Goal: Information Seeking & Learning: Find contact information

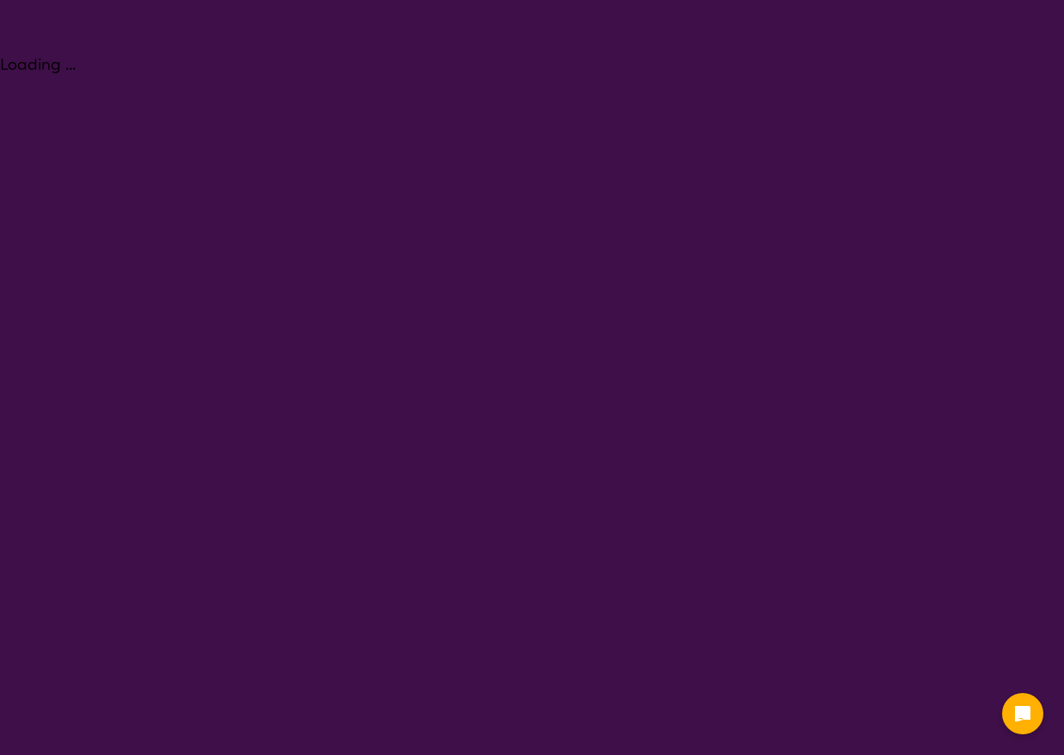
select select "Physiotherapy"
select select "AS"
select select "NDIS"
select select "Physiotherapy"
select select "AS"
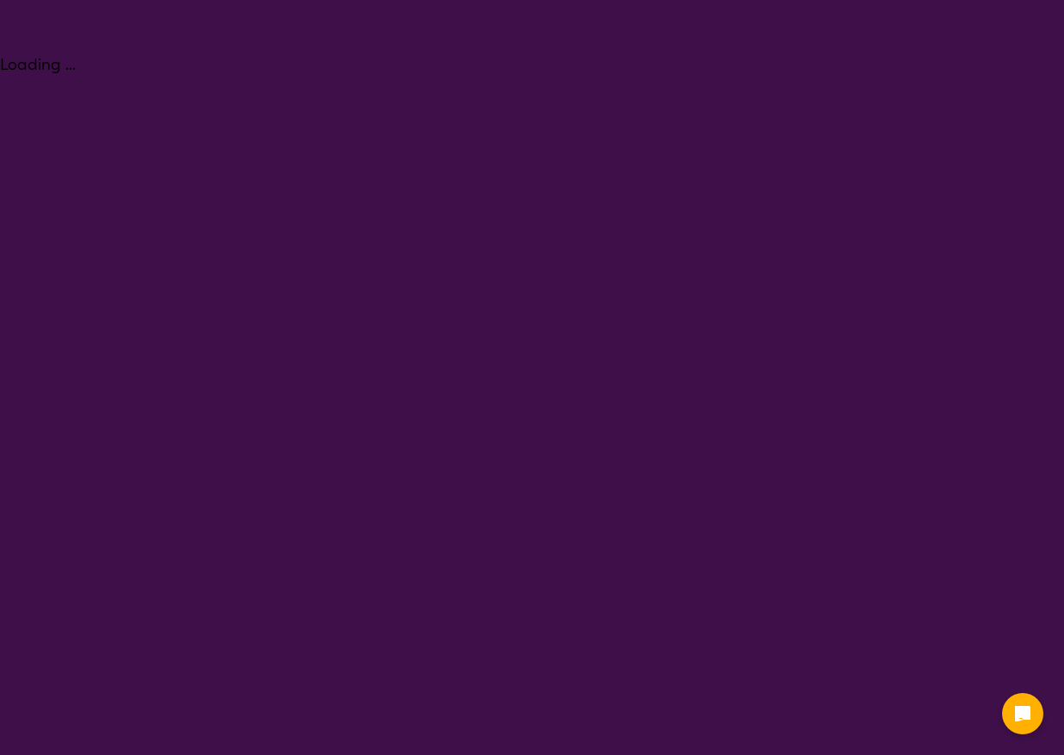
select select "NDIS"
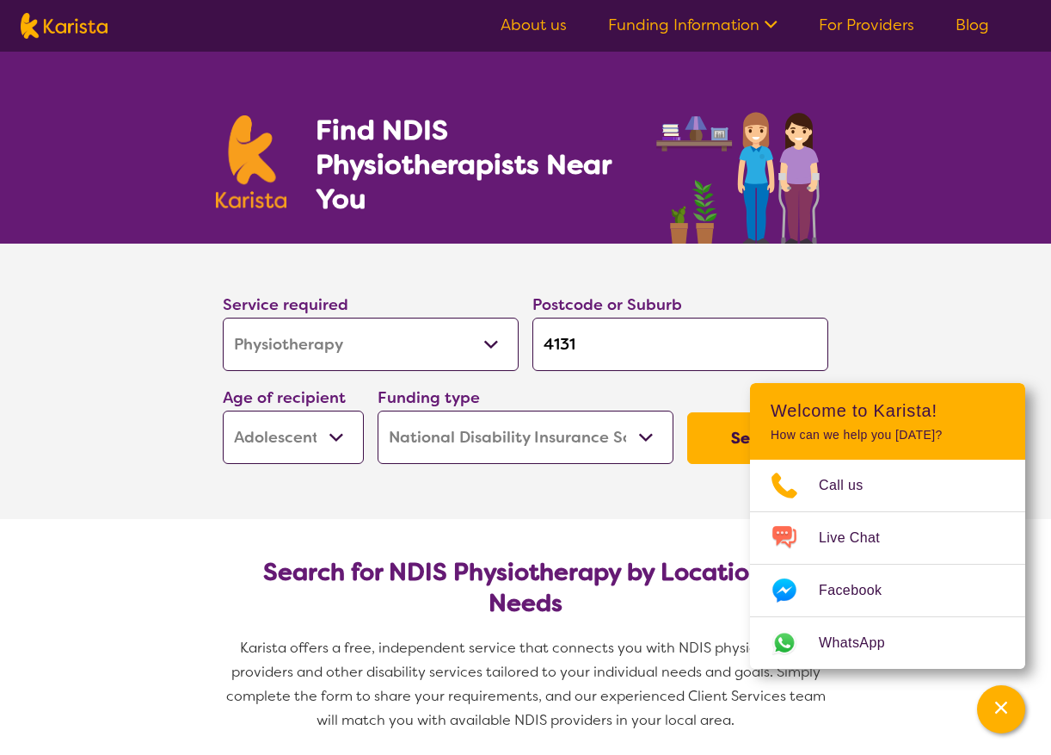
click at [420, 339] on select "Allied Health Assistant Assessment ([MEDICAL_DATA] or [MEDICAL_DATA]) Behaviour…" at bounding box center [371, 343] width 296 height 53
select select "[MEDICAL_DATA]"
click at [223, 317] on select "Allied Health Assistant Assessment ([MEDICAL_DATA] or [MEDICAL_DATA]) Behaviour…" at bounding box center [371, 343] width 296 height 53
select select "[MEDICAL_DATA]"
drag, startPoint x: 603, startPoint y: 333, endPoint x: 544, endPoint y: 339, distance: 59.7
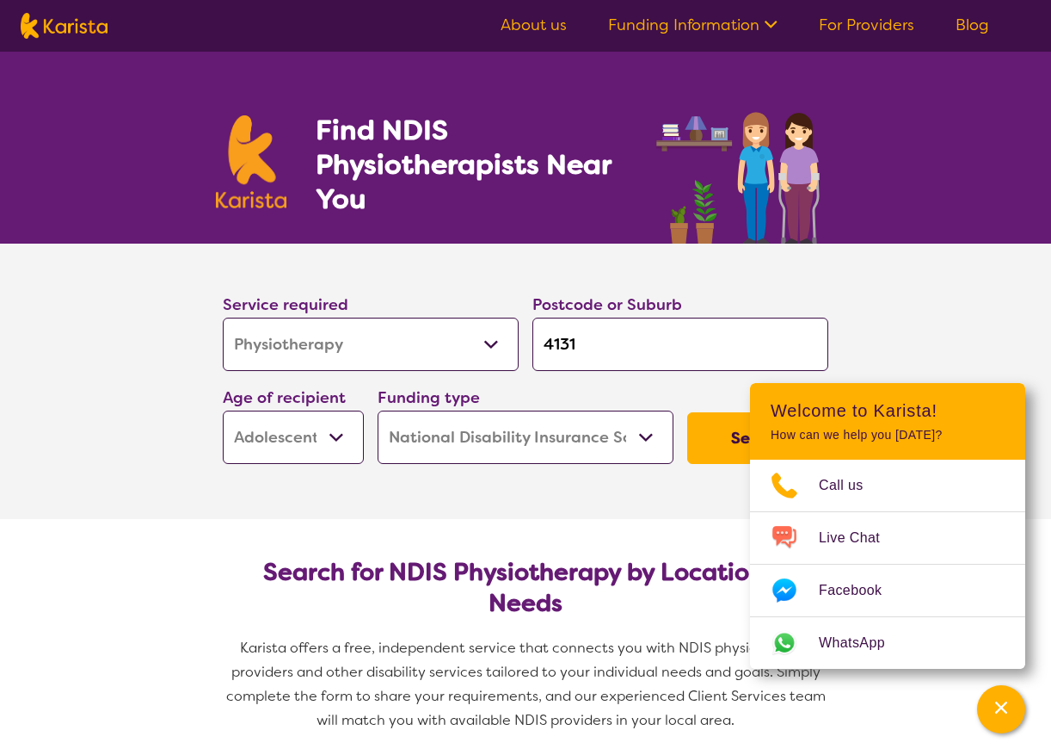
click at [544, 339] on input "4131" at bounding box center [681, 343] width 296 height 53
type input "4"
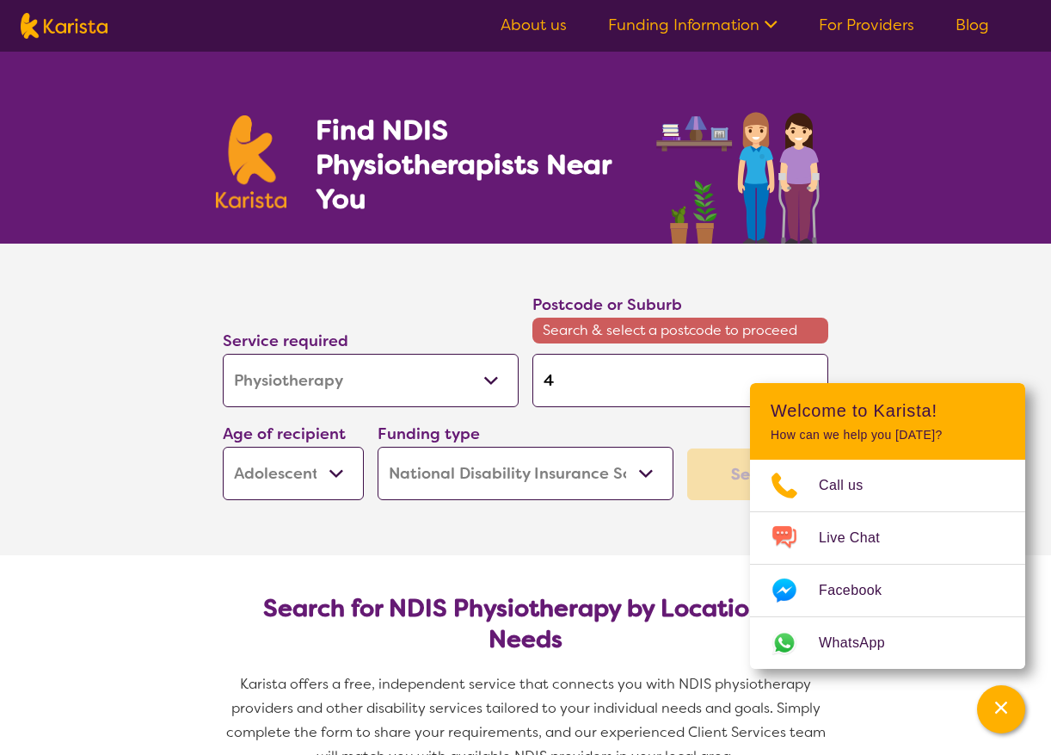
type input "42"
type input "428"
type input "4285"
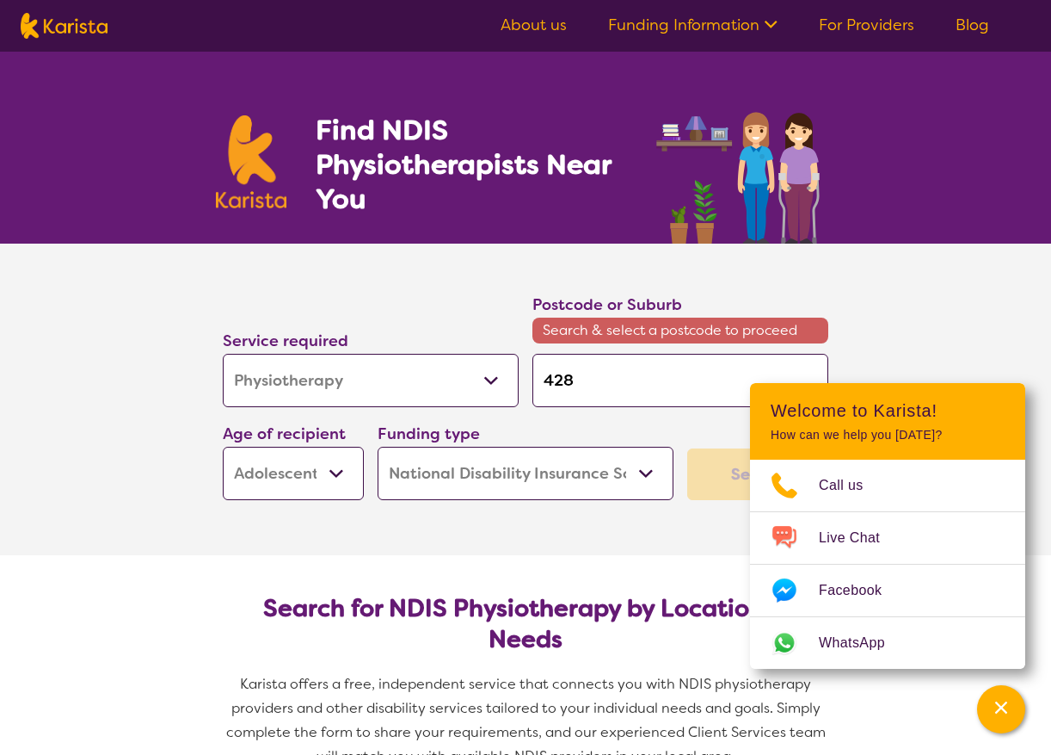
type input "4285"
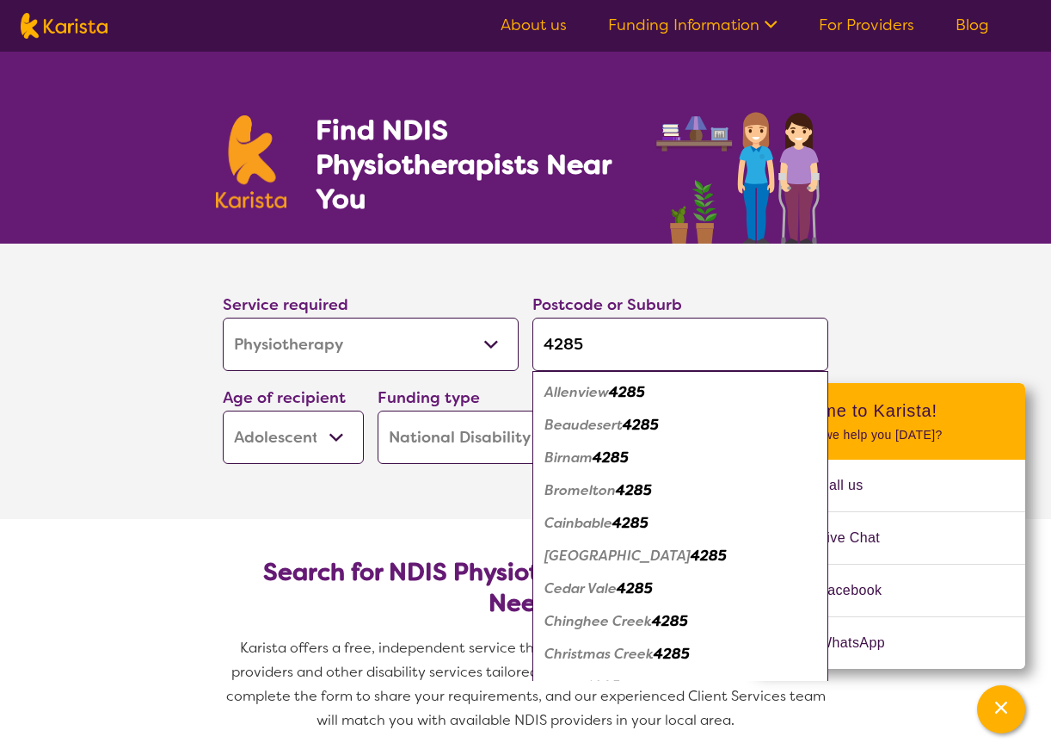
type input "4285"
click at [590, 428] on em "Beaudesert" at bounding box center [584, 425] width 78 height 18
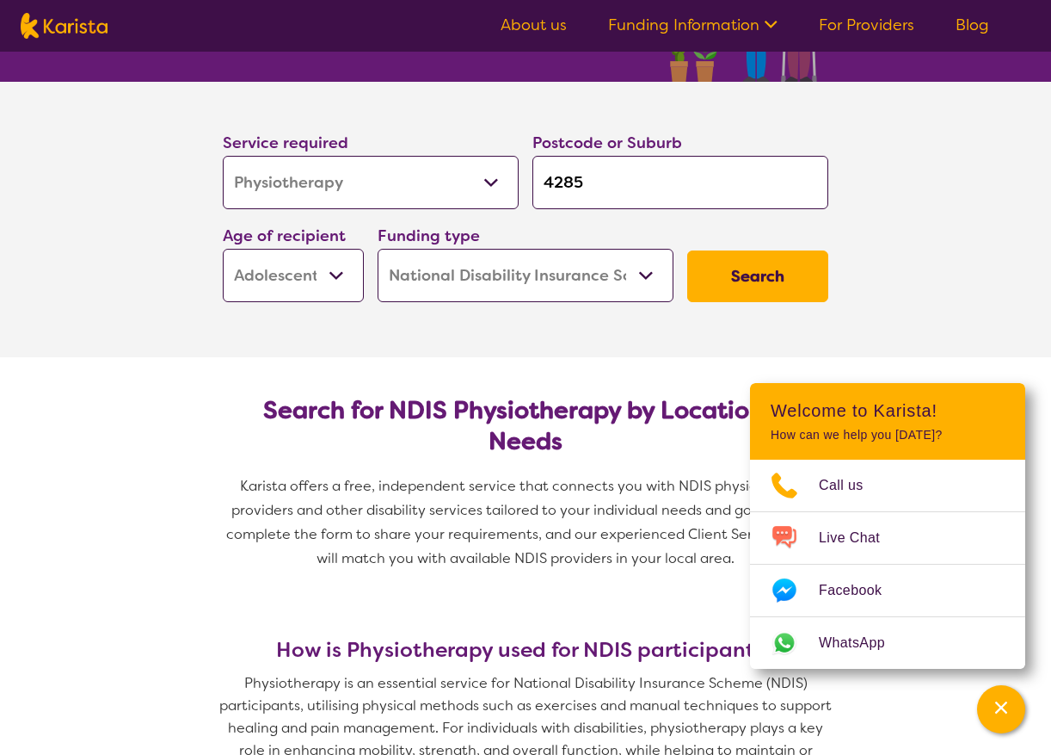
scroll to position [172, 0]
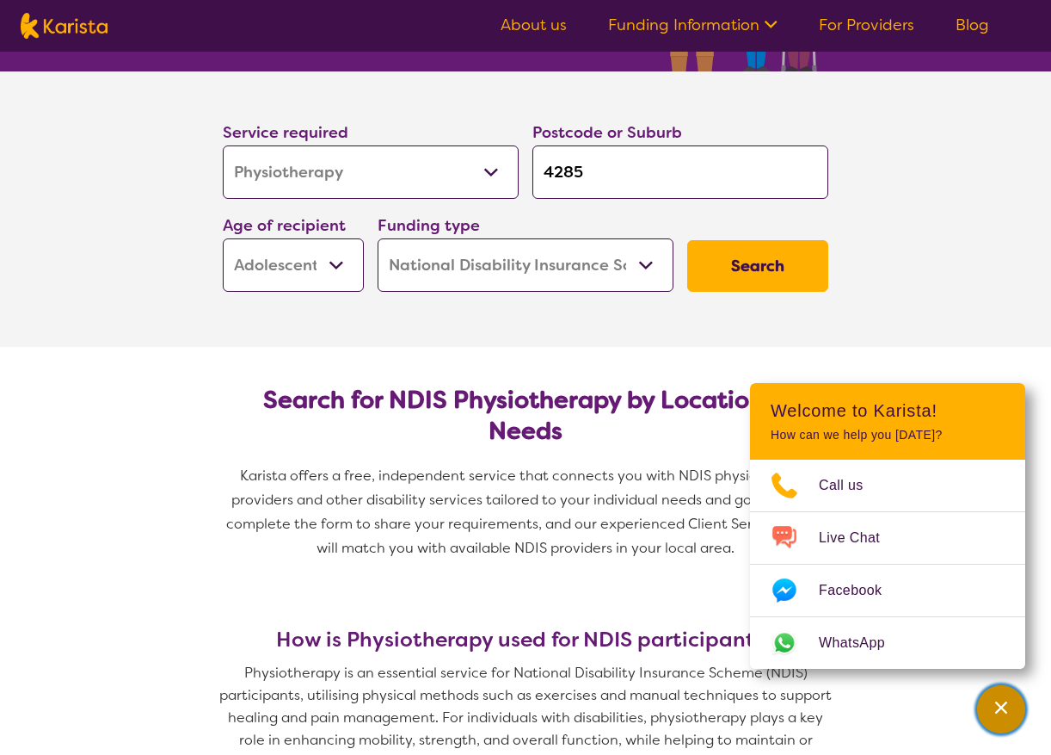
click at [1001, 710] on icon "Channel Menu" at bounding box center [1001, 707] width 17 height 17
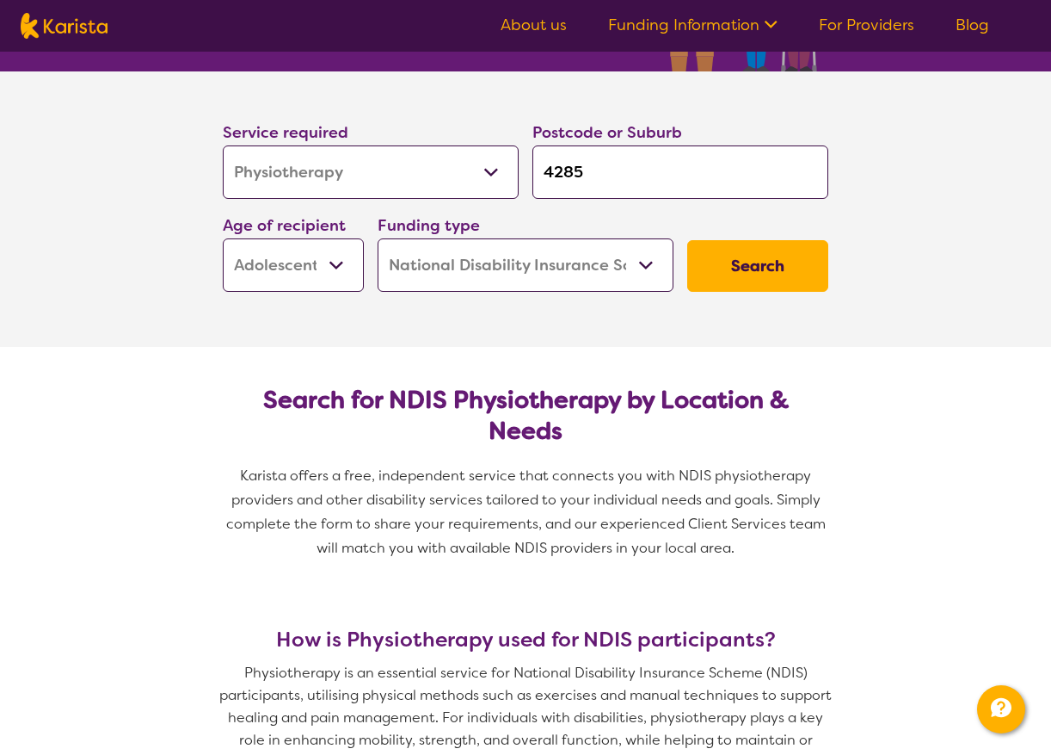
click at [328, 266] on select "Early Childhood - 0 to 9 Child - 10 to 11 Adolescent - 12 to 17 Adult - 18 to 6…" at bounding box center [293, 264] width 141 height 53
select select "EC"
click at [223, 238] on select "Early Childhood - 0 to 9 Child - 10 to 11 Adolescent - 12 to 17 Adult - 18 to 6…" at bounding box center [293, 264] width 141 height 53
select select "EC"
click at [588, 271] on select "Home Care Package (HCP) National Disability Insurance Scheme (NDIS) I don't know" at bounding box center [526, 264] width 296 height 53
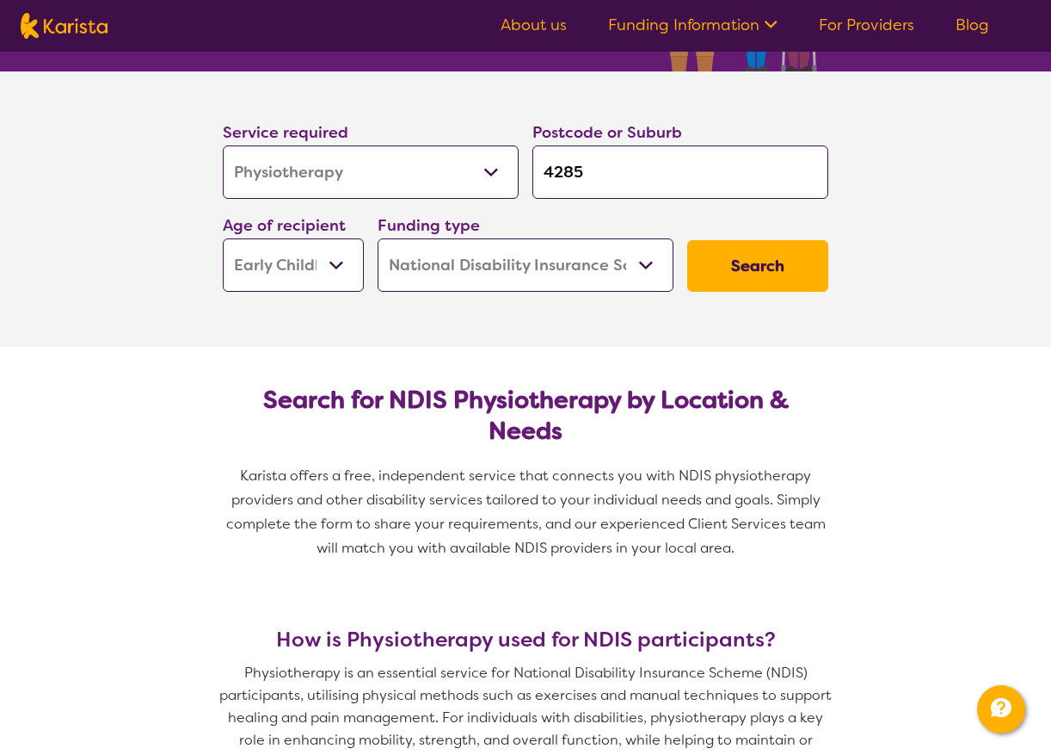
click at [378, 238] on select "Home Care Package (HCP) National Disability Insurance Scheme (NDIS) I don't know" at bounding box center [526, 264] width 296 height 53
click at [749, 273] on button "Search" at bounding box center [757, 266] width 141 height 52
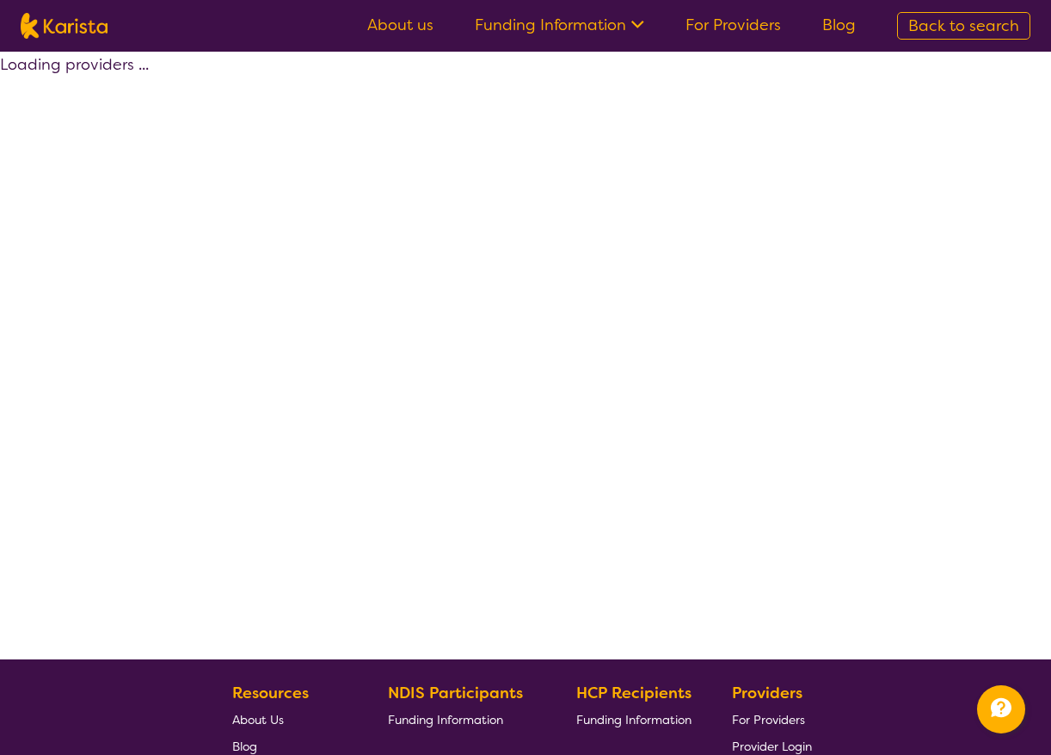
select select "by_score"
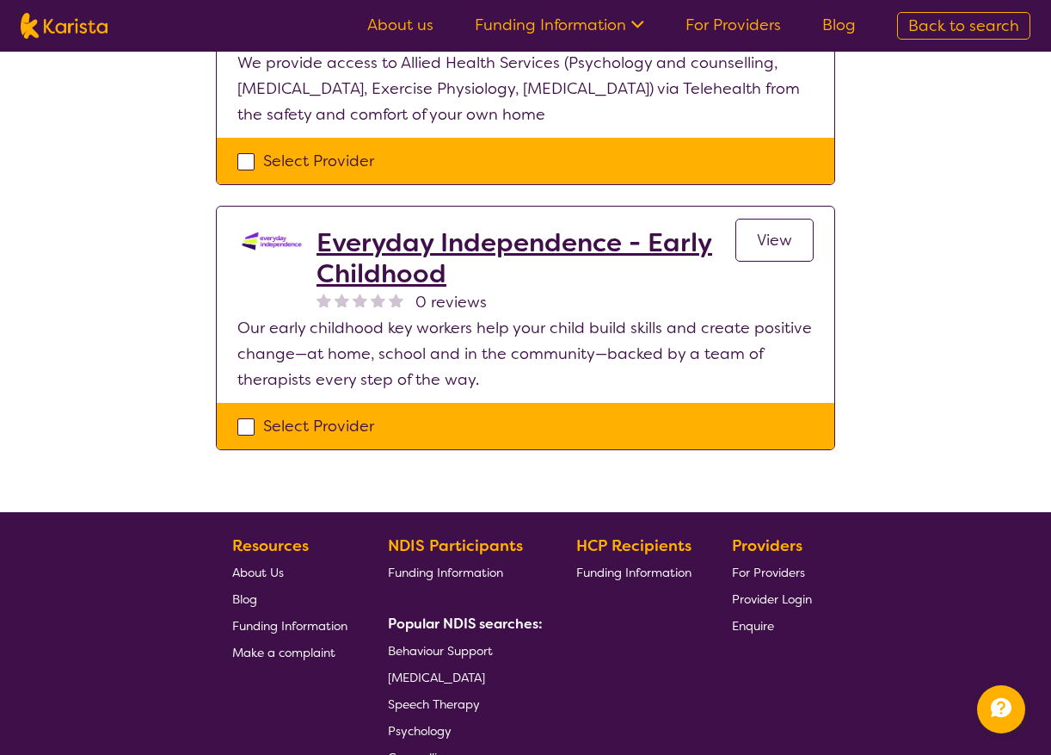
scroll to position [516, 0]
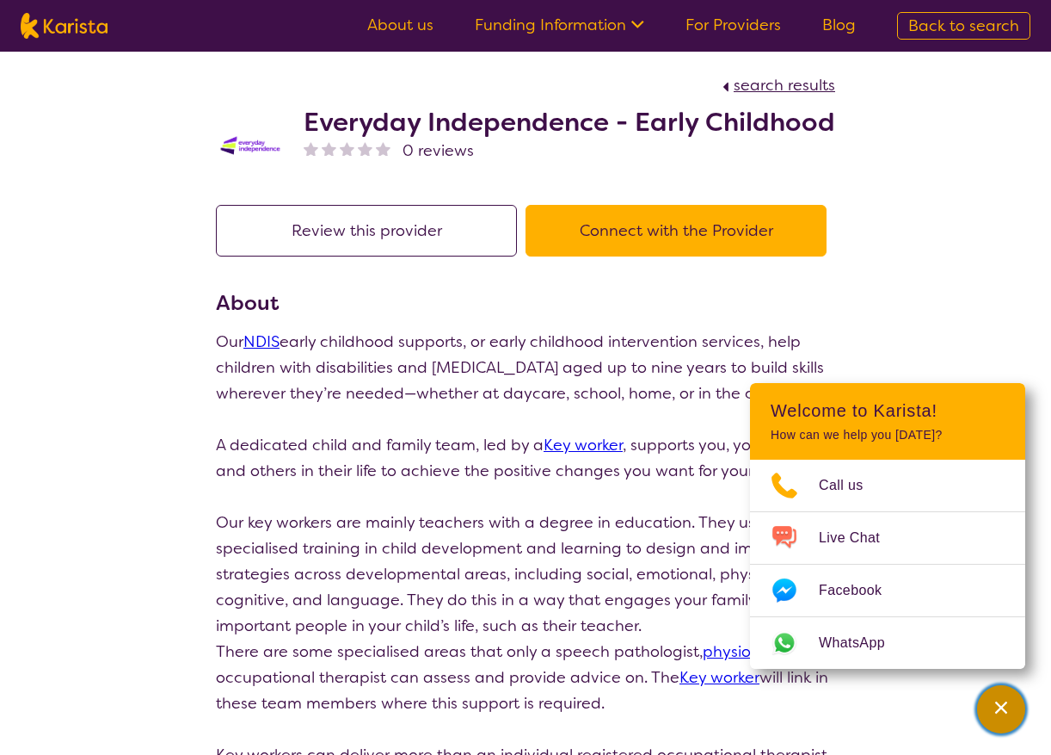
click at [997, 700] on icon "Channel Menu" at bounding box center [1001, 707] width 17 height 17
